Goal: Task Accomplishment & Management: Complete application form

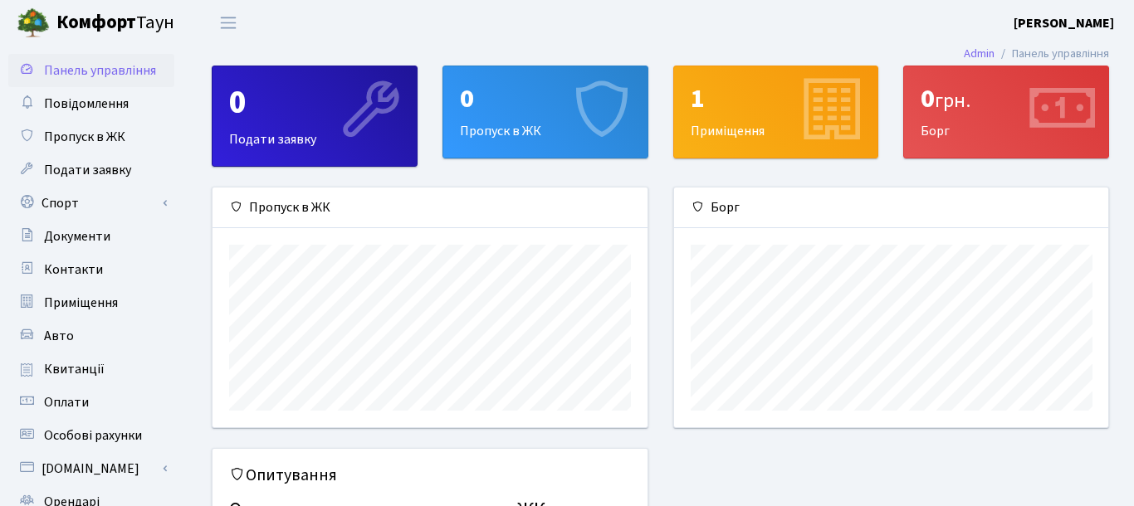
scroll to position [240, 435]
click at [138, 135] on link "Пропуск в ЖК" at bounding box center [91, 136] width 166 height 33
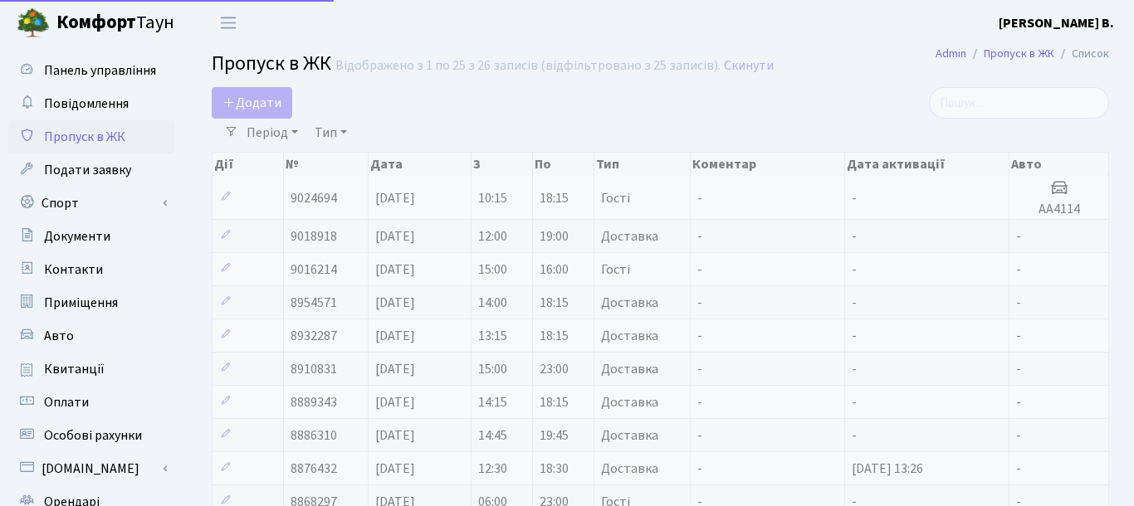
select select "25"
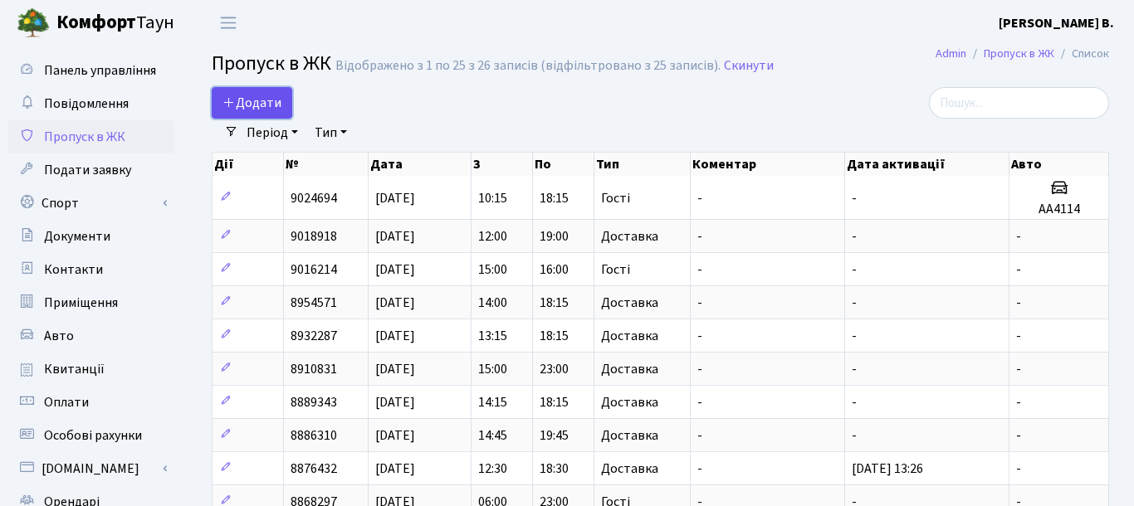
click at [276, 103] on span "Додати" at bounding box center [251, 103] width 59 height 18
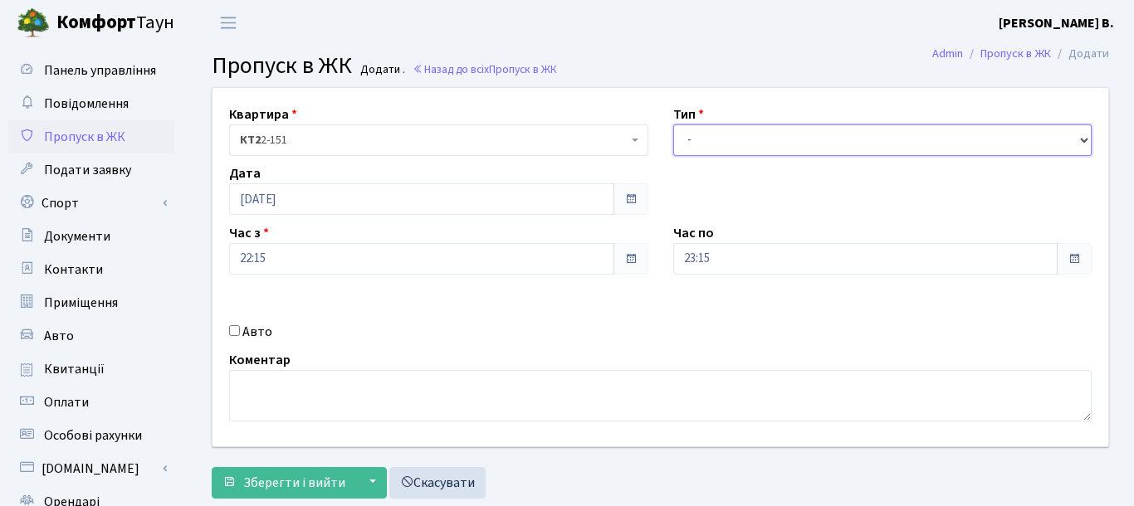
click at [673, 125] on select "- Доставка Таксі Гості Сервіс" at bounding box center [882, 141] width 419 height 32
select select "2"
click option "Таксі" at bounding box center [0, 0] width 0 height 0
click at [235, 331] on input "Авто" at bounding box center [234, 330] width 11 height 11
checkbox input "true"
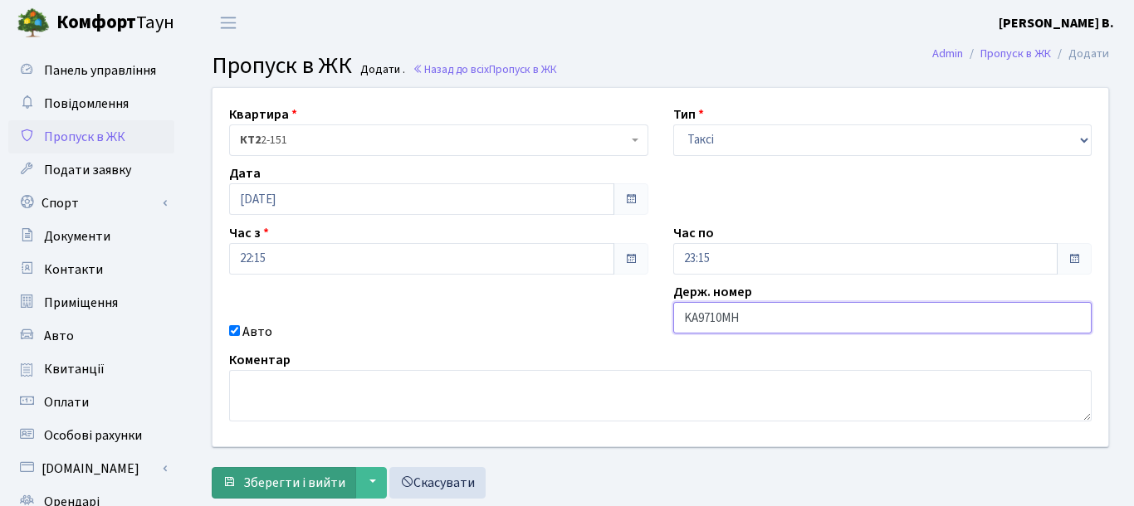
type input "KA9710MH"
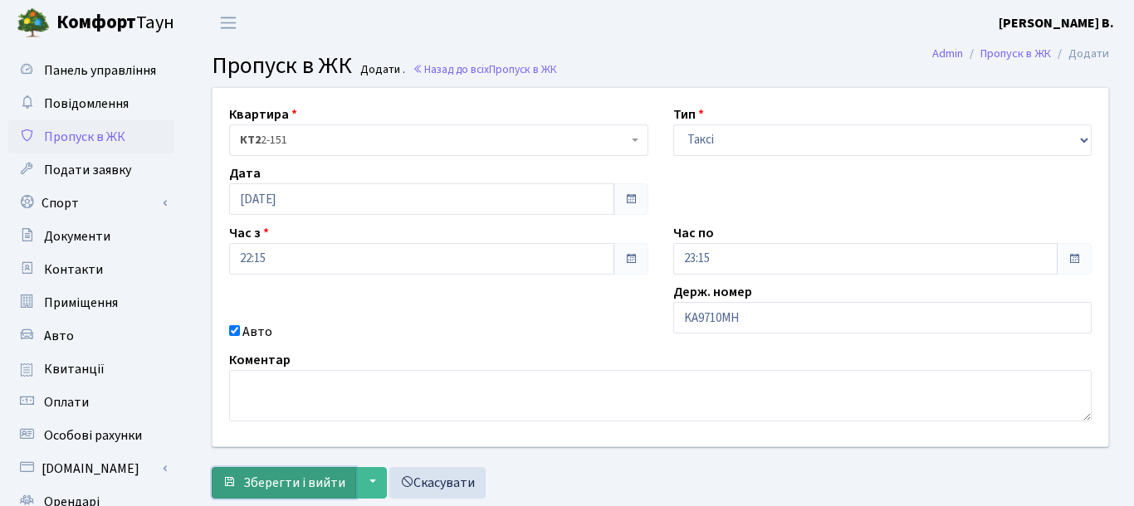
click at [297, 482] on span "Зберегти і вийти" at bounding box center [294, 483] width 102 height 18
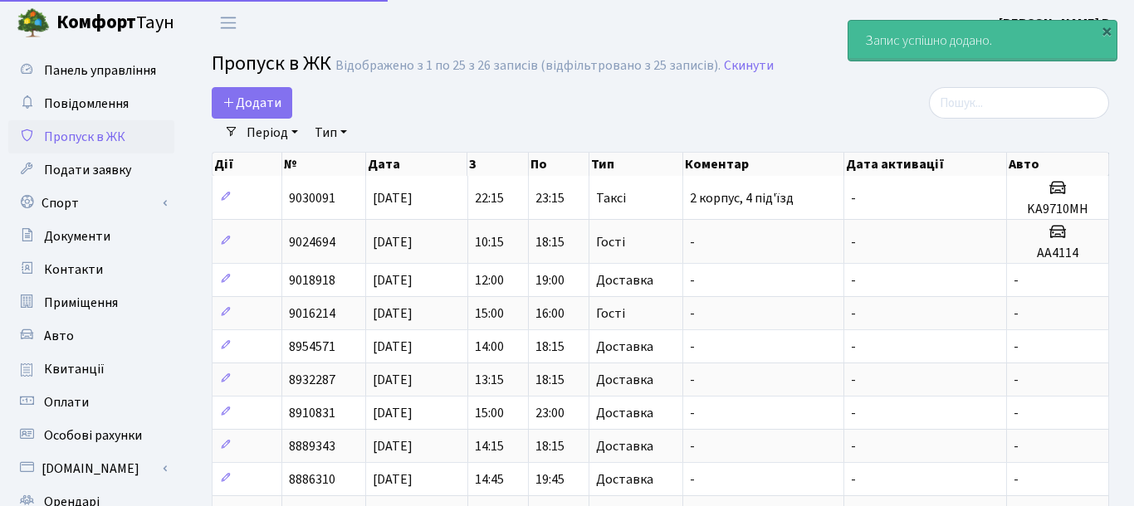
select select "25"
